Goal: Download file/media

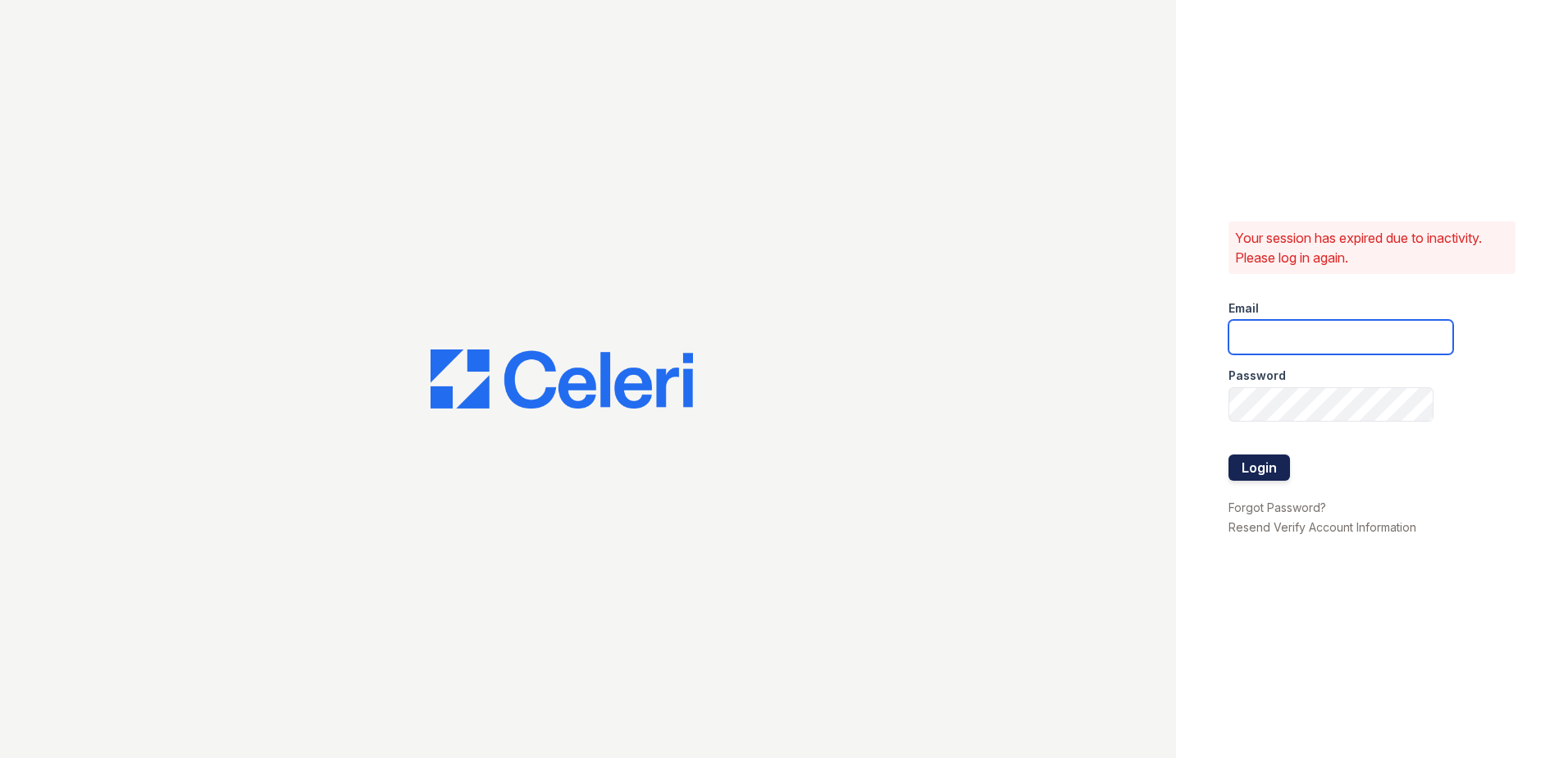
type input "fabiola@redwood-property.com"
click at [1264, 457] on button "Login" at bounding box center [1259, 467] width 61 height 26
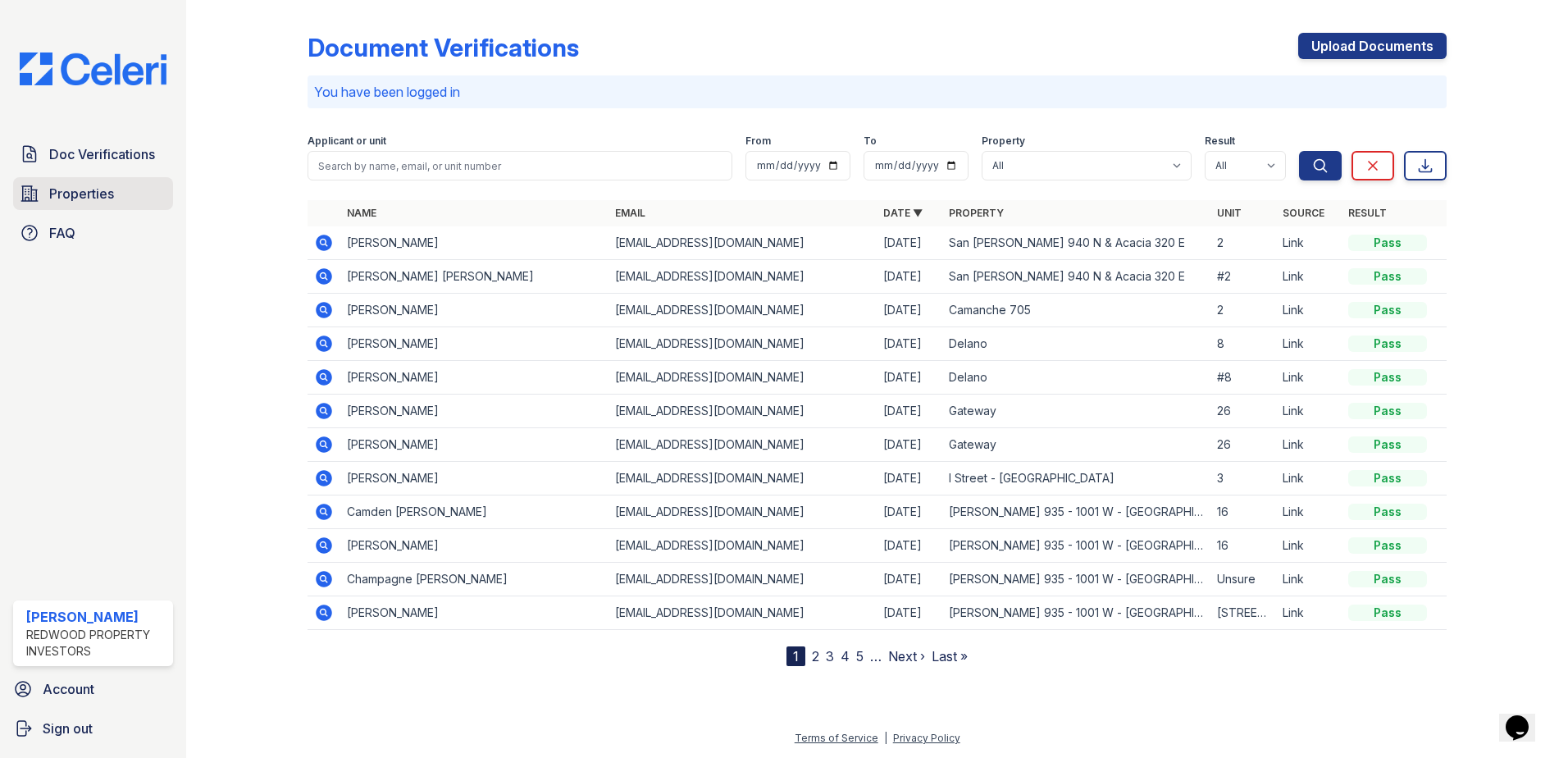
click at [84, 189] on span "Properties" at bounding box center [81, 194] width 65 height 19
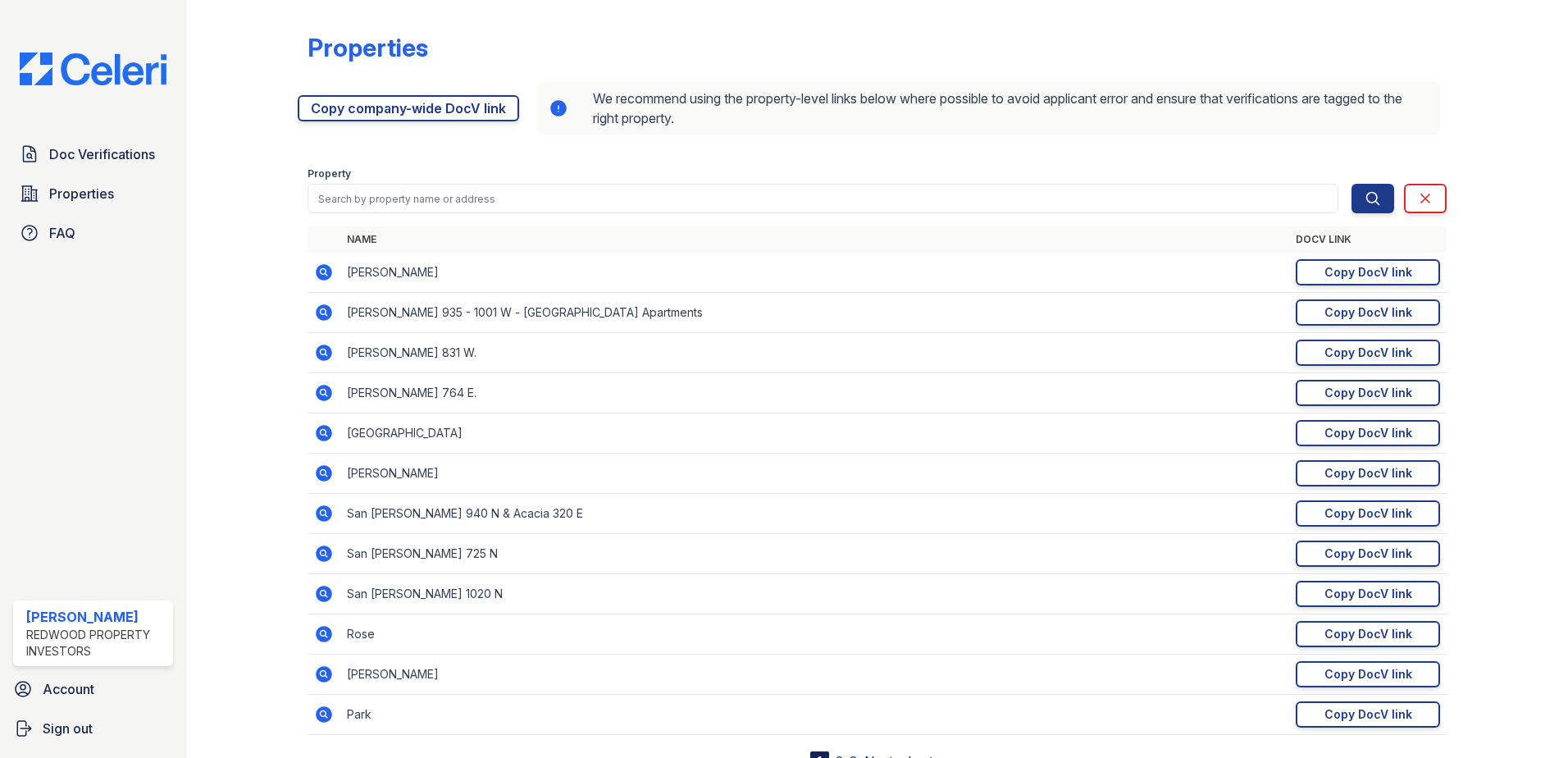
scroll to position [69, 0]
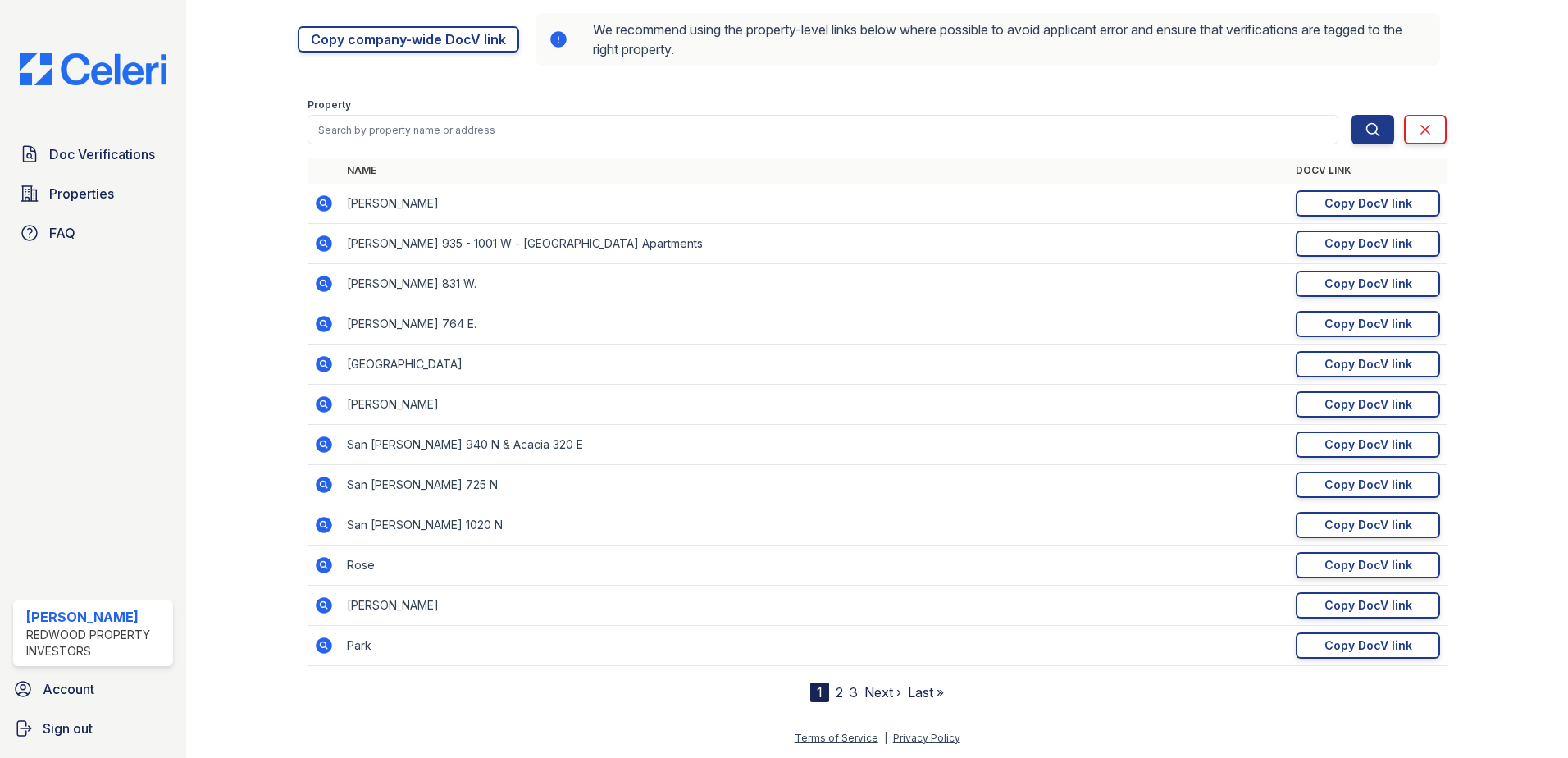
click at [836, 694] on link "2" at bounding box center [840, 692] width 8 height 16
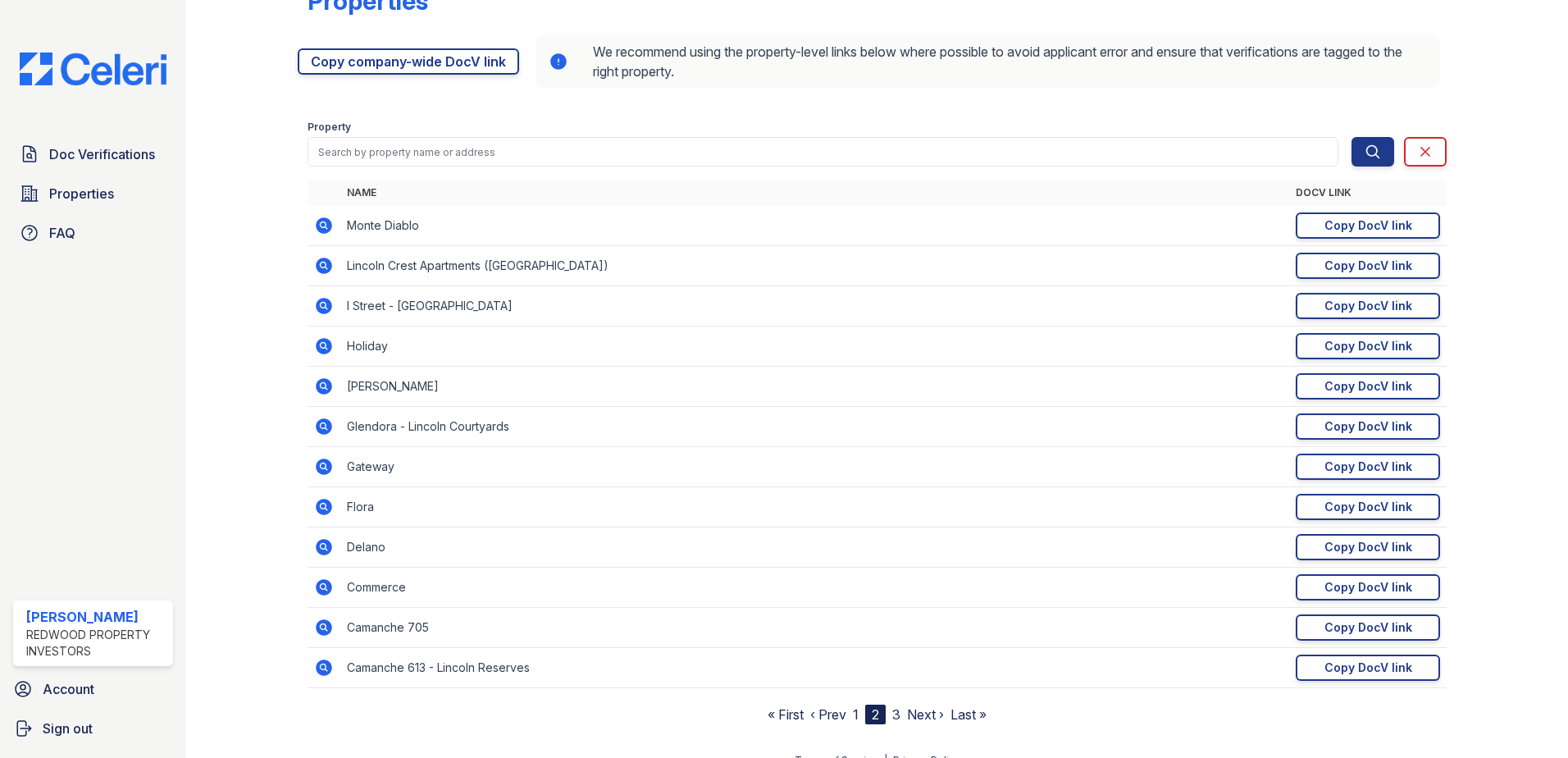
scroll to position [69, 0]
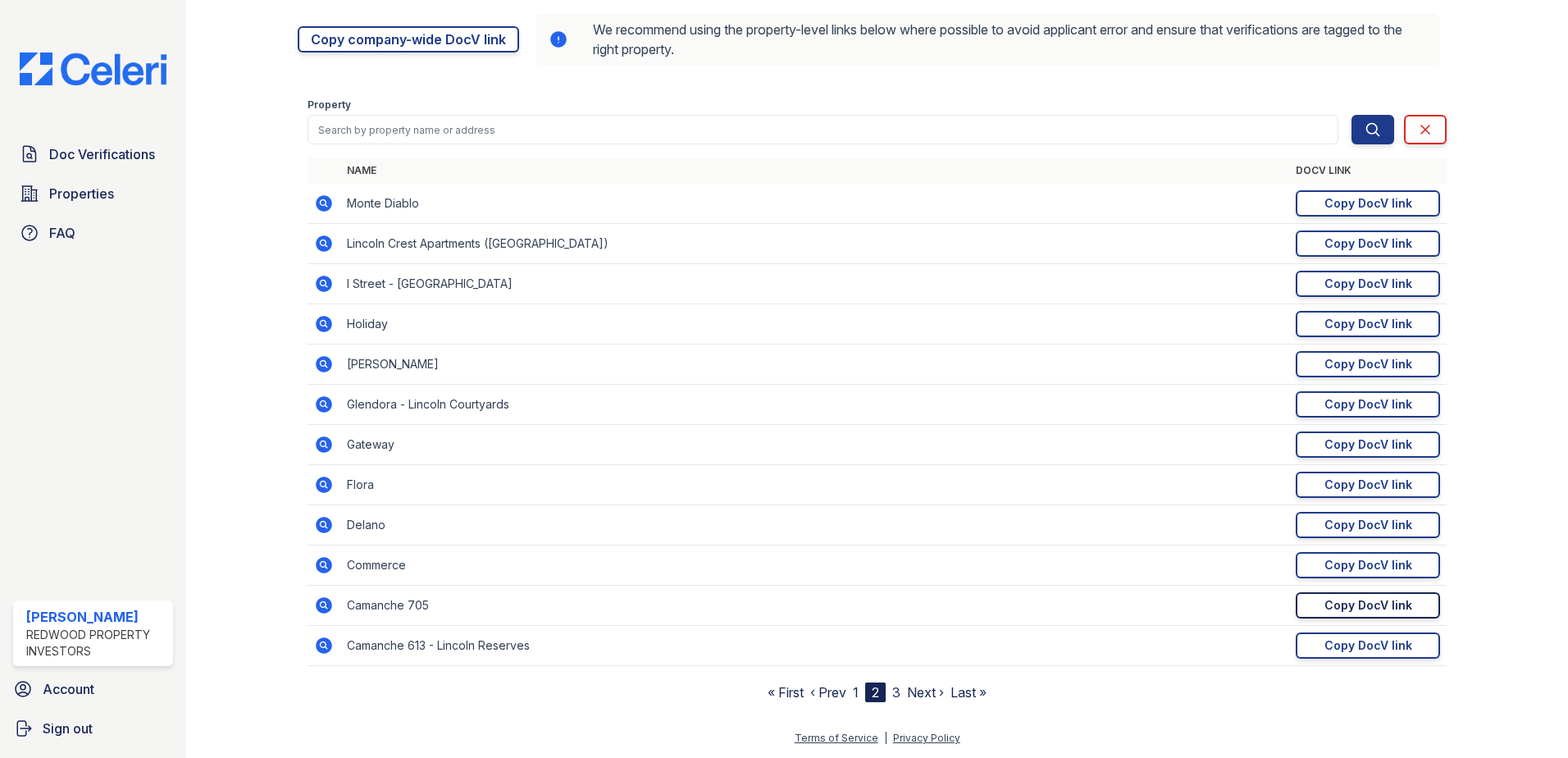
click at [1378, 607] on div "Copy DocV link" at bounding box center [1368, 605] width 88 height 16
click at [100, 148] on span "Doc Verifications" at bounding box center [102, 154] width 106 height 19
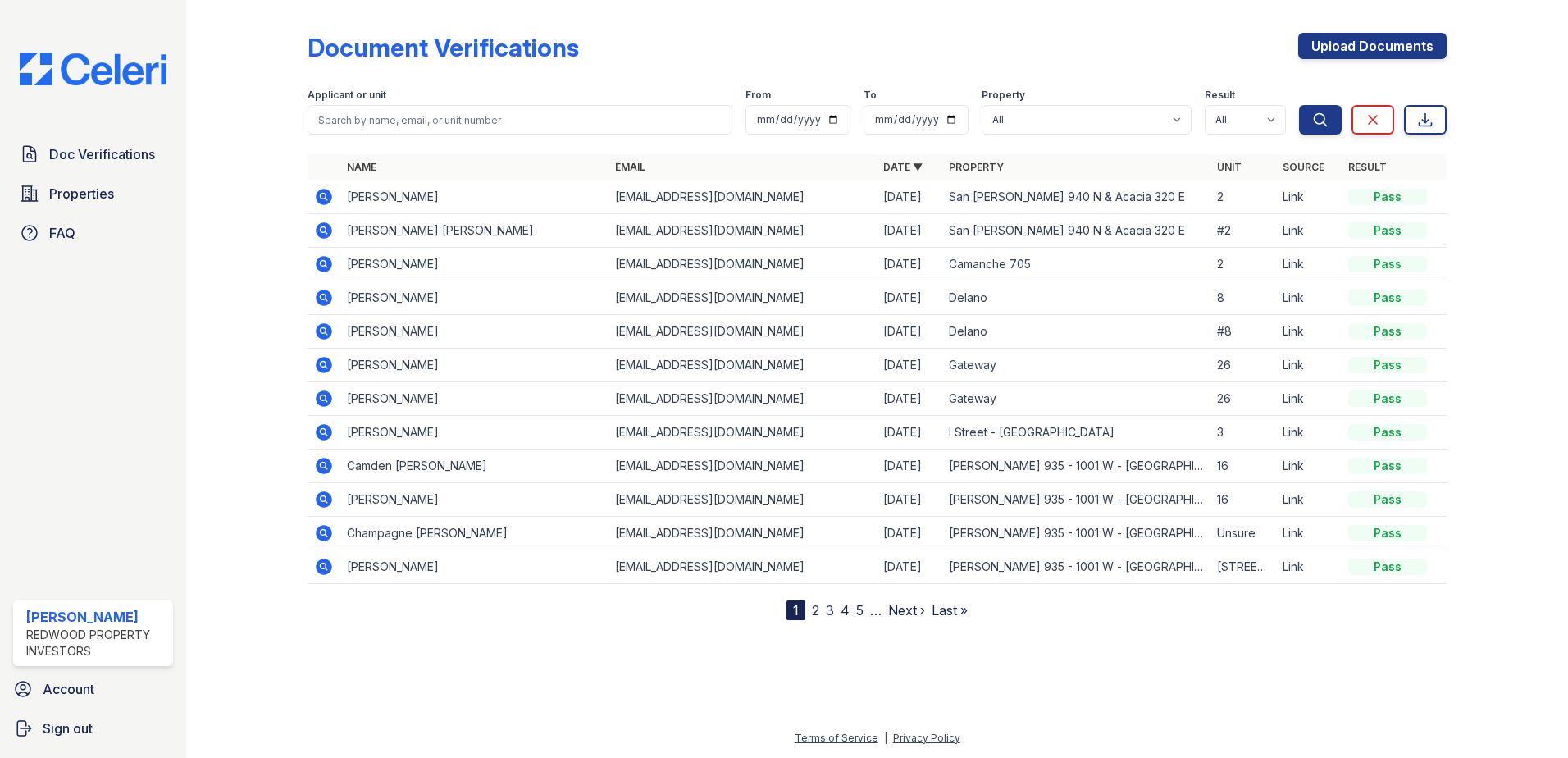
click at [325, 259] on icon at bounding box center [324, 264] width 16 height 16
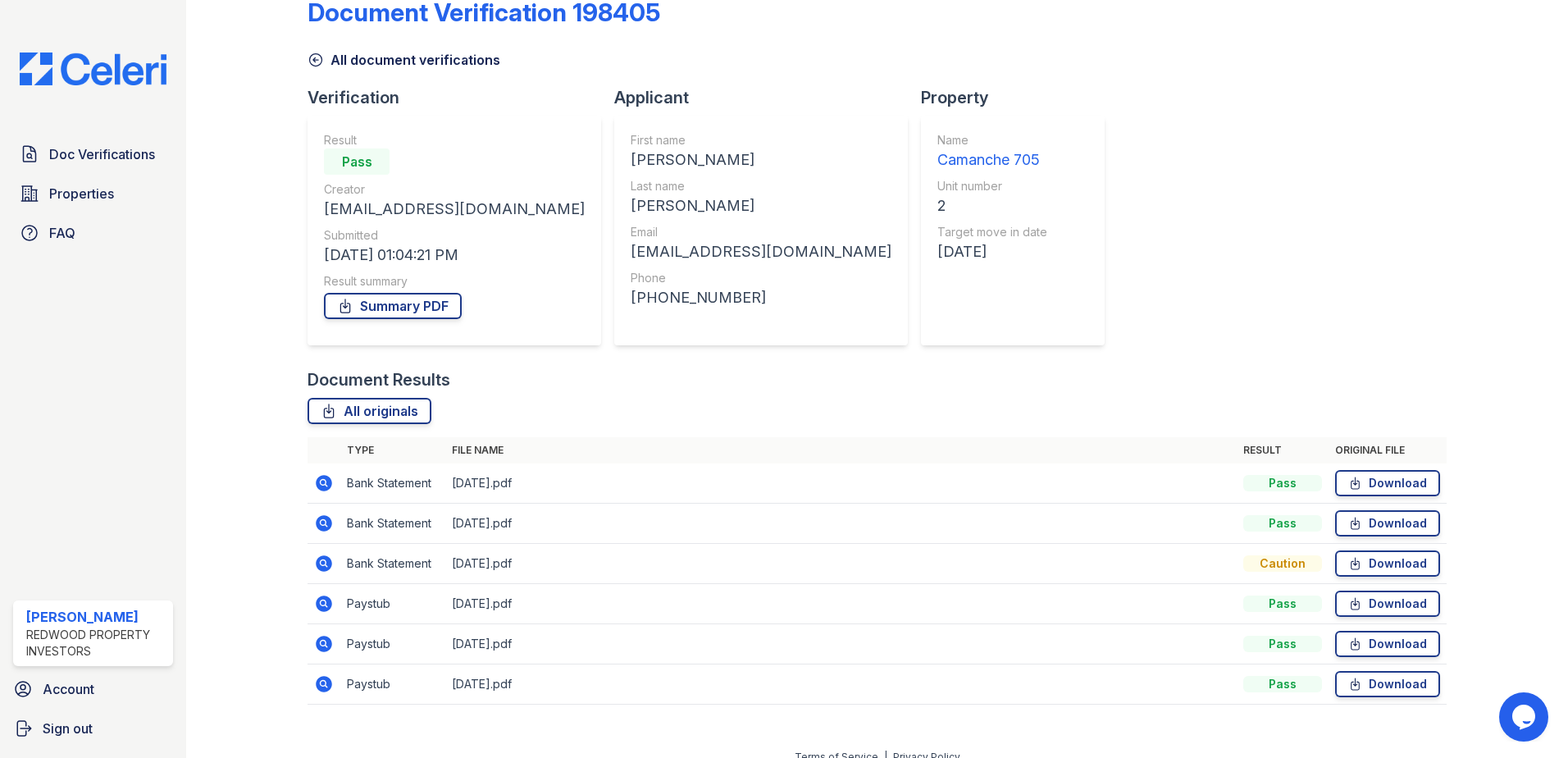
scroll to position [54, 0]
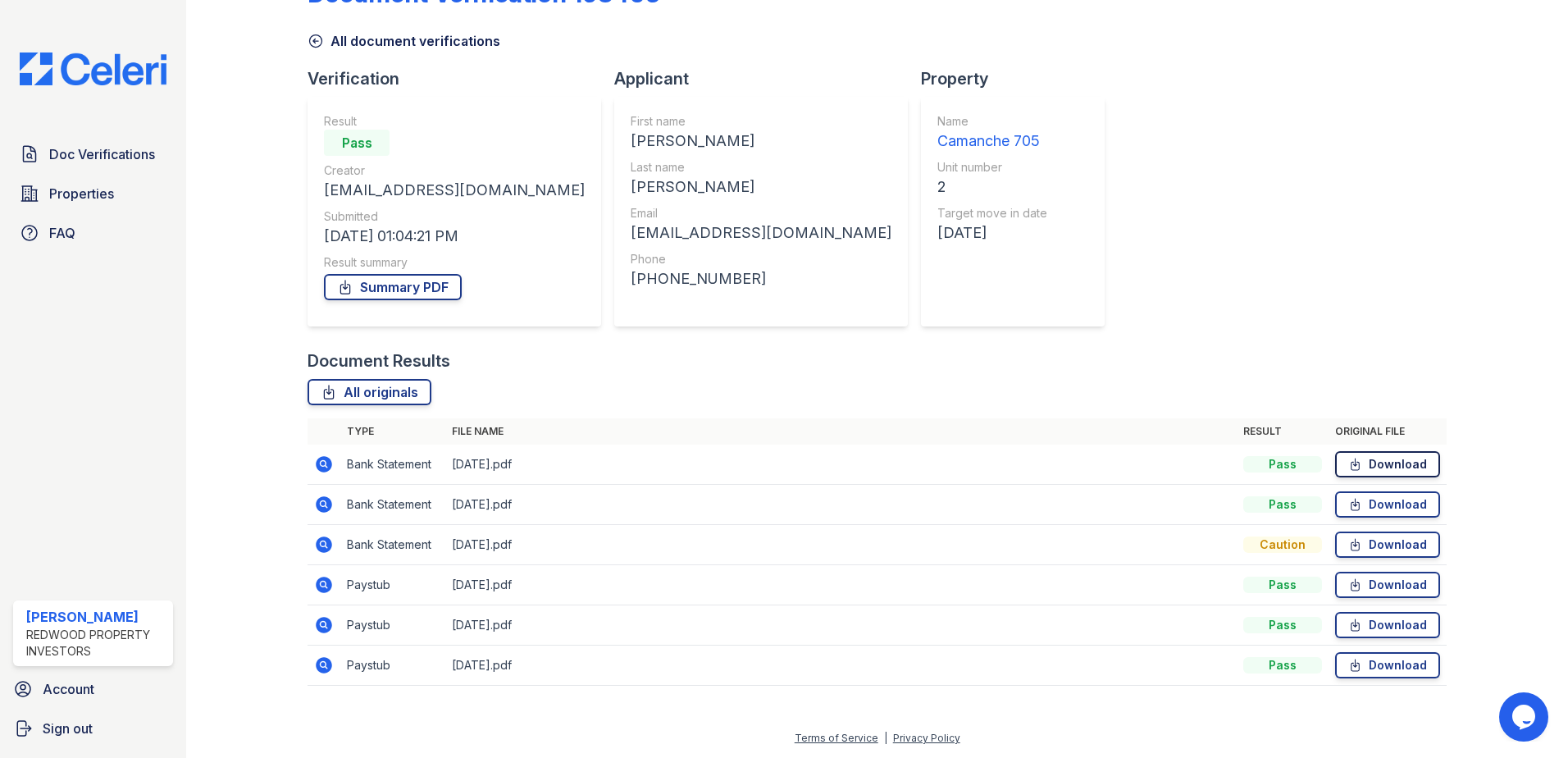
click at [1376, 462] on link "Download" at bounding box center [1388, 464] width 105 height 26
click at [1384, 500] on link "Download" at bounding box center [1388, 504] width 105 height 26
click at [427, 282] on link "Summary PDF" at bounding box center [392, 287] width 138 height 26
